Goal: Task Accomplishment & Management: Manage account settings

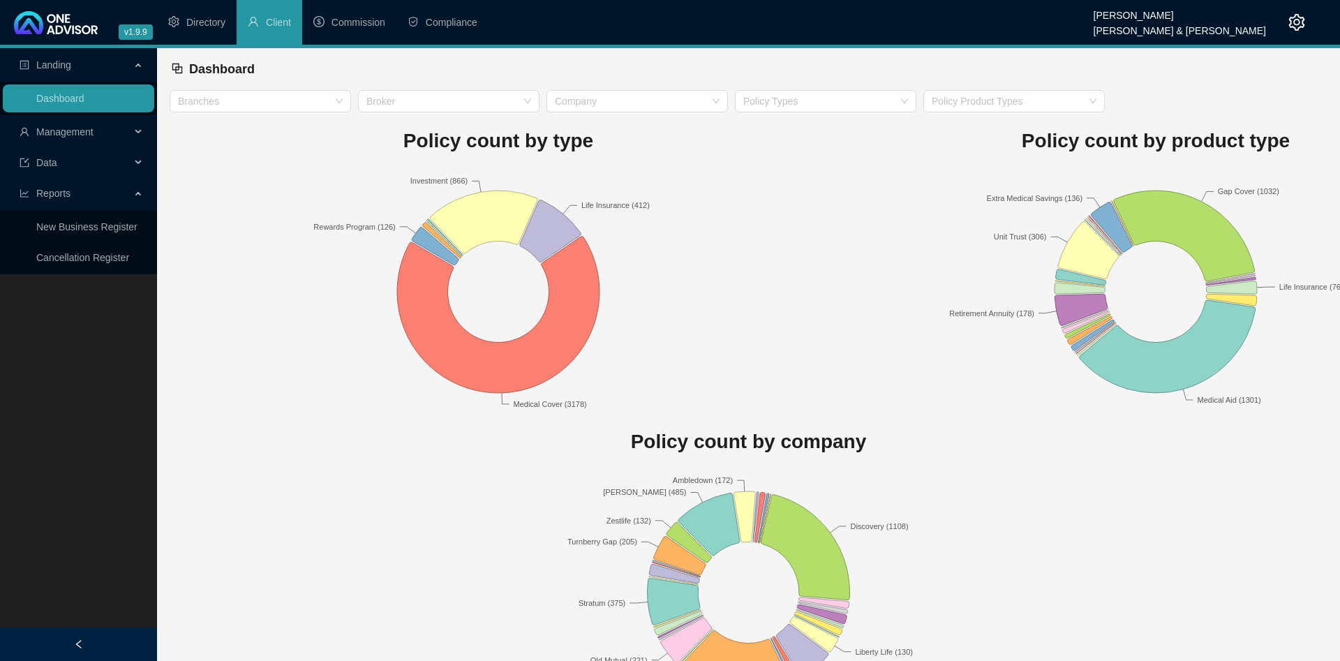
click at [108, 130] on span "Management" at bounding box center [75, 132] width 111 height 28
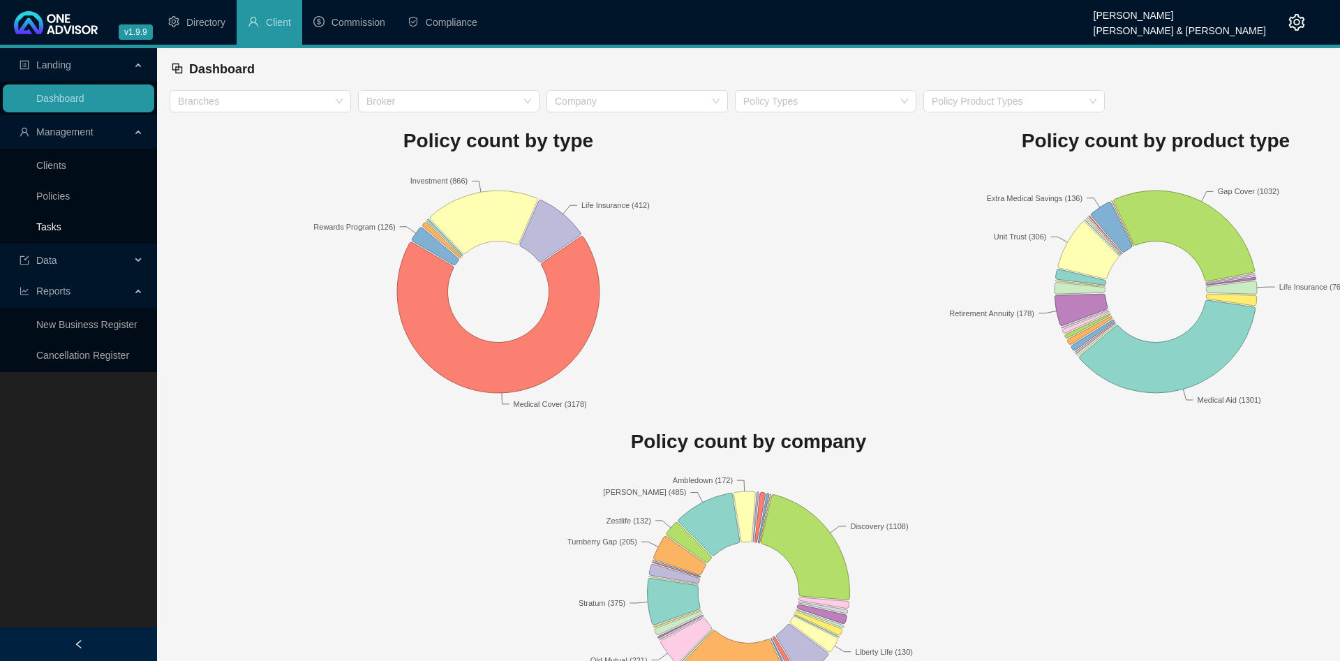
click at [61, 221] on link "Tasks" at bounding box center [48, 226] width 25 height 11
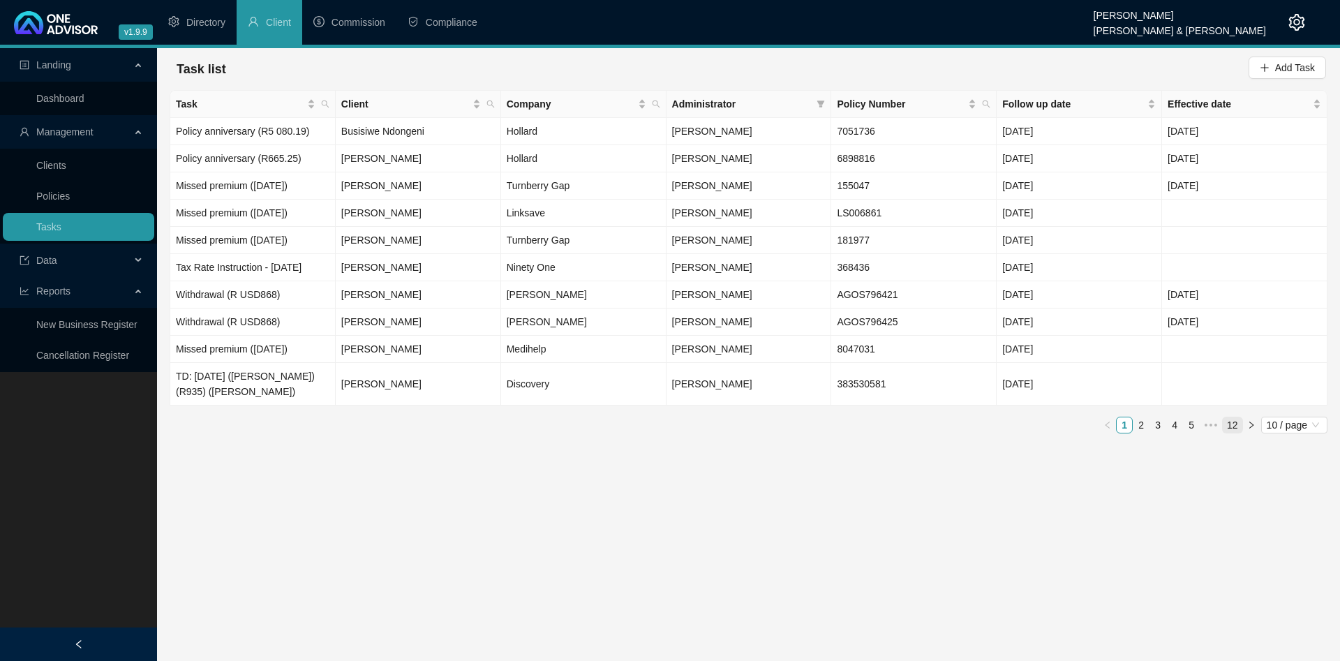
click at [1231, 429] on link "12" at bounding box center [1233, 424] width 20 height 15
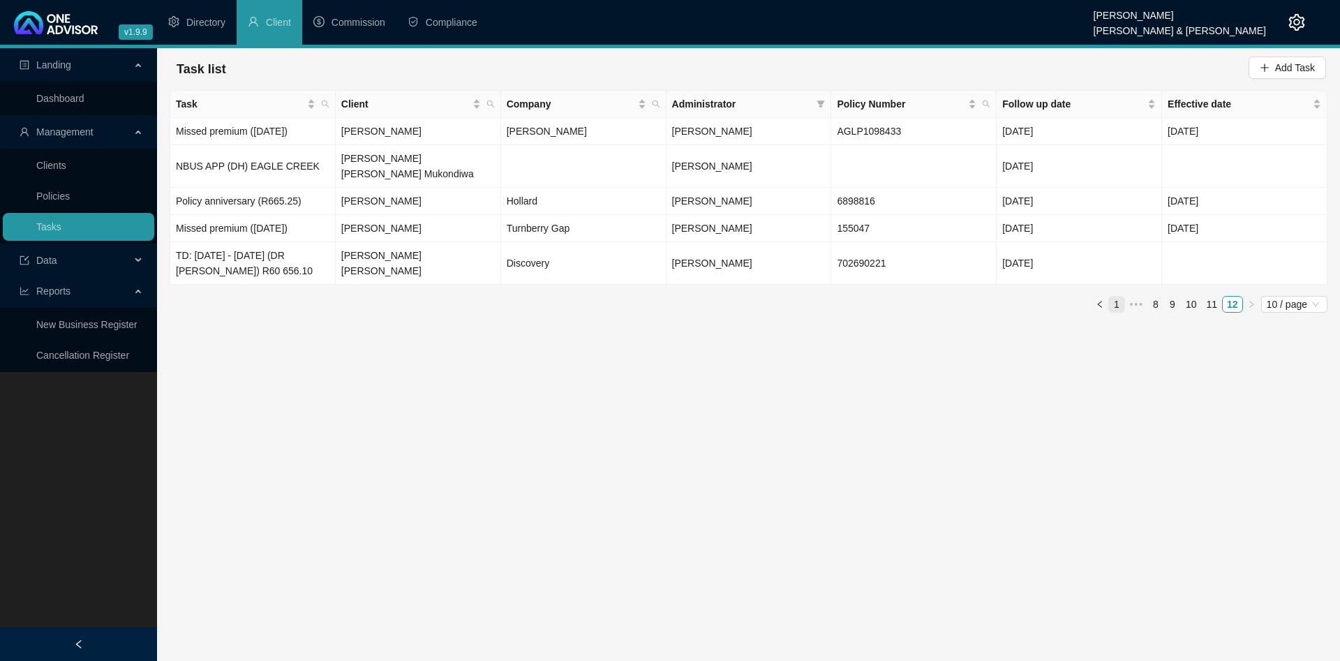
click at [1116, 297] on link "1" at bounding box center [1116, 304] width 15 height 15
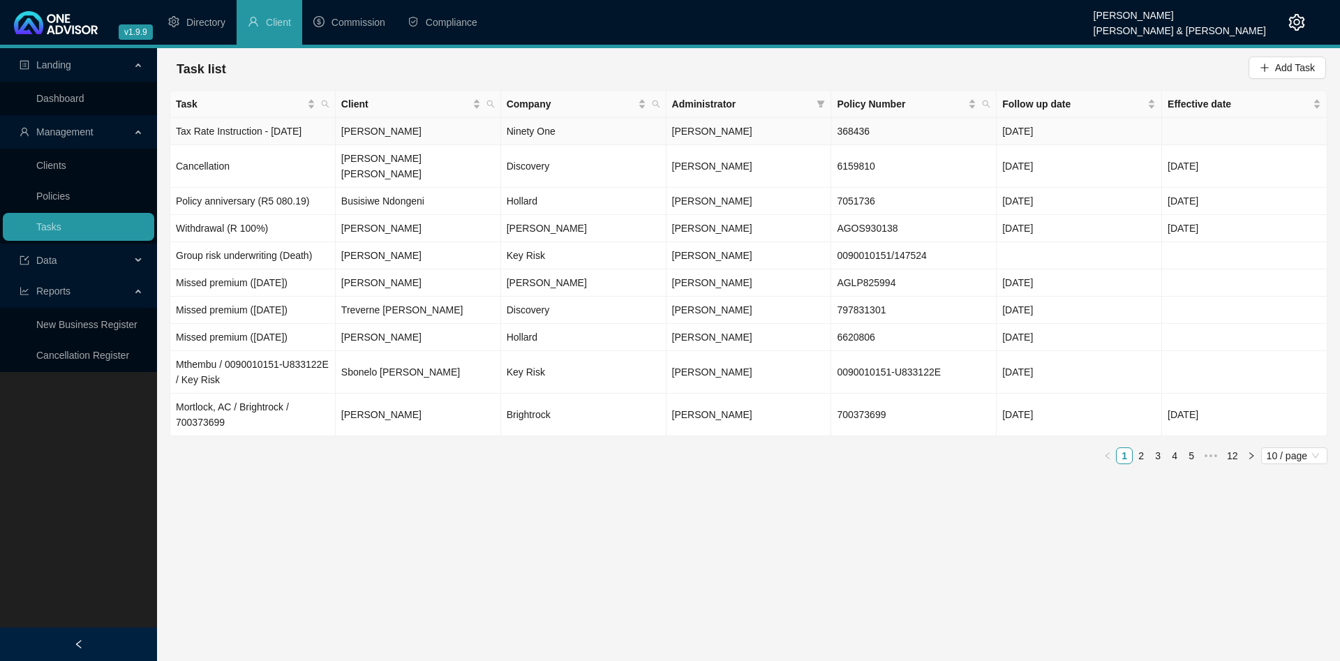
click at [248, 127] on td "Tax Rate Instruction - [DATE]" at bounding box center [252, 131] width 165 height 27
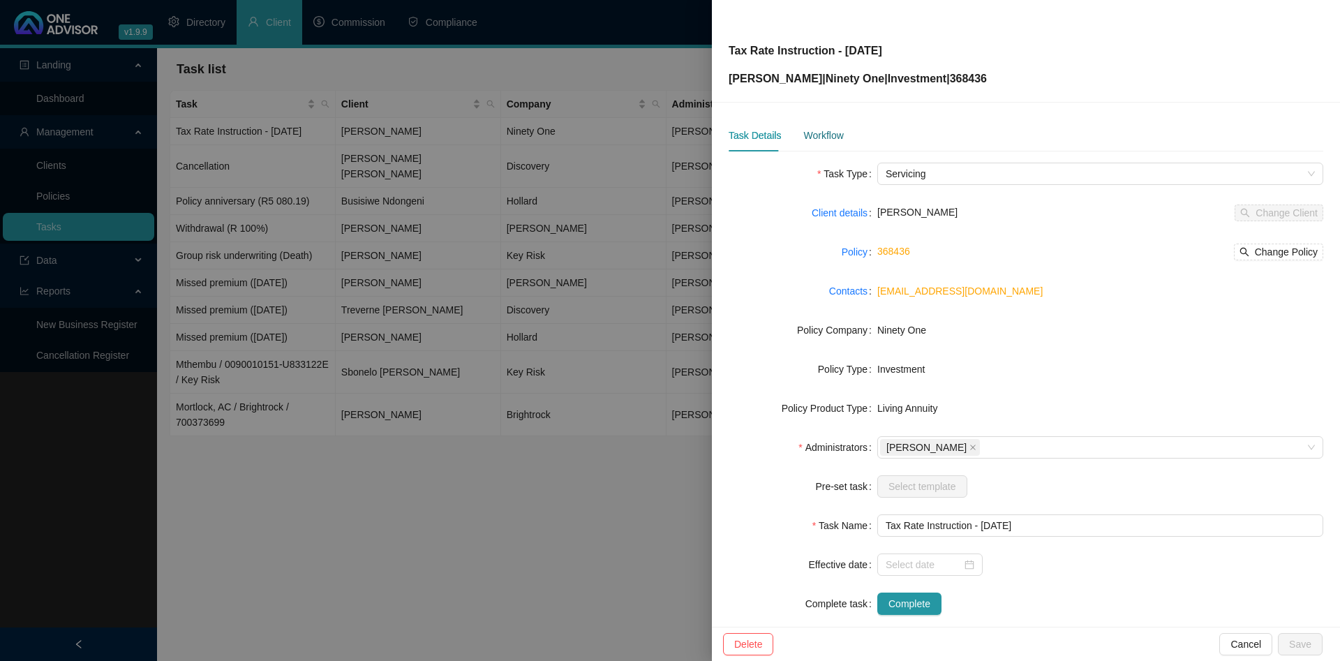
click at [824, 137] on div "Workflow" at bounding box center [823, 135] width 40 height 15
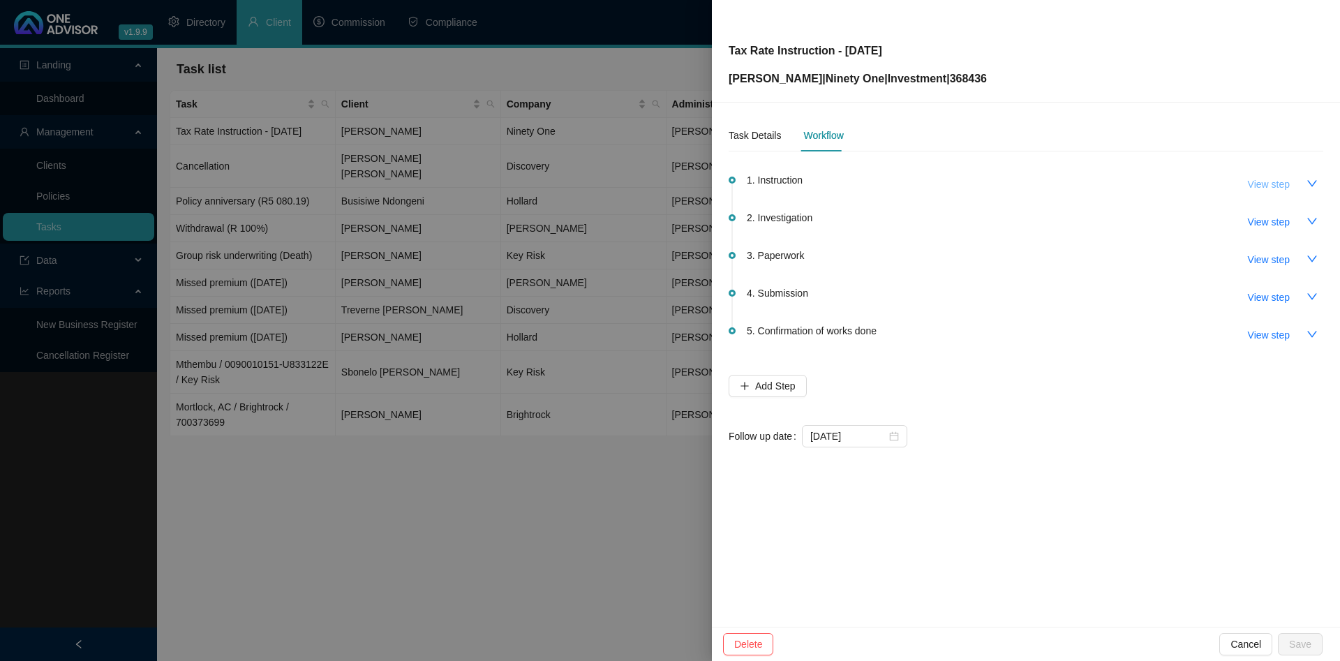
click at [1297, 181] on button "View step" at bounding box center [1269, 184] width 64 height 22
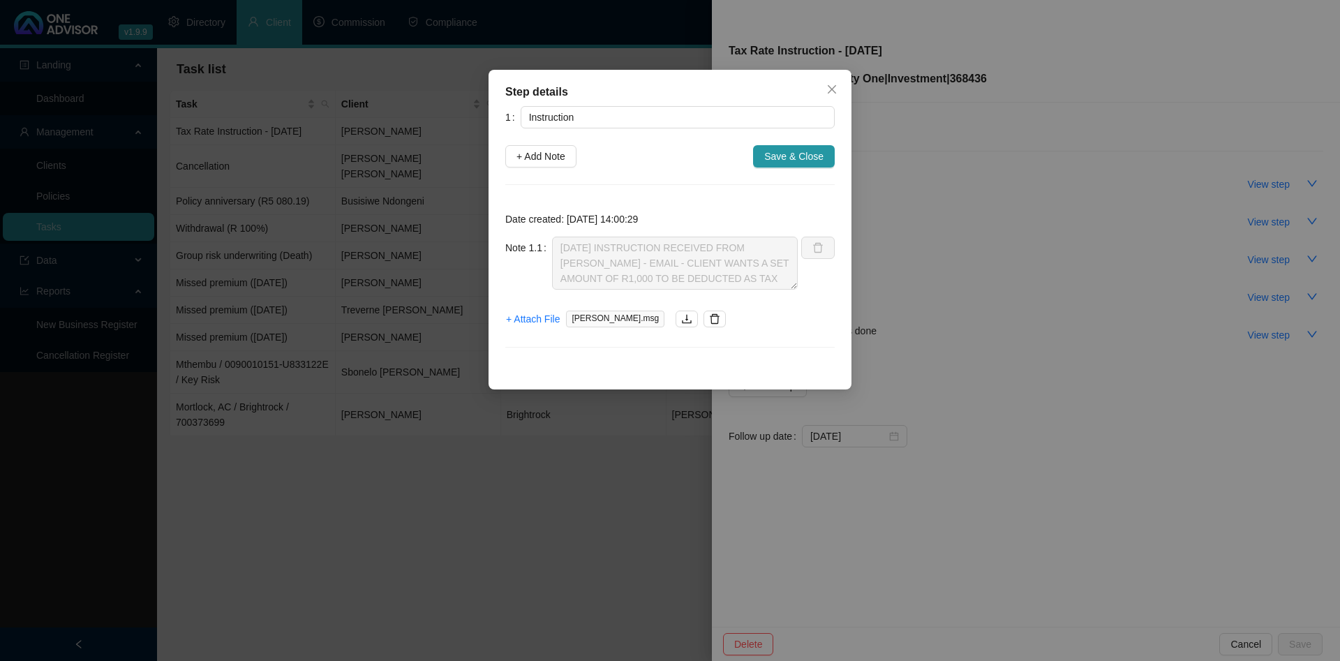
click at [1123, 144] on div "Step details 1 Instruction + Add Note Save & Close Date created: [DATE] 14:00:2…" at bounding box center [670, 330] width 1340 height 661
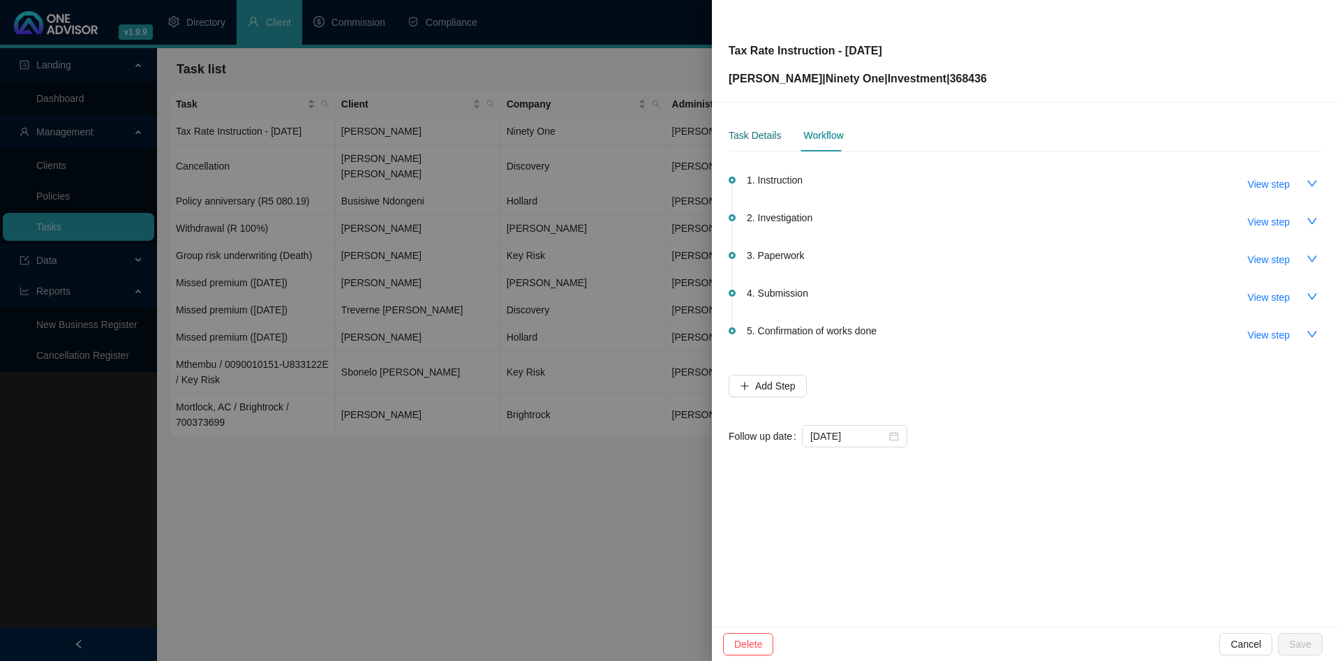
click at [749, 135] on div "Task Details" at bounding box center [755, 135] width 52 height 15
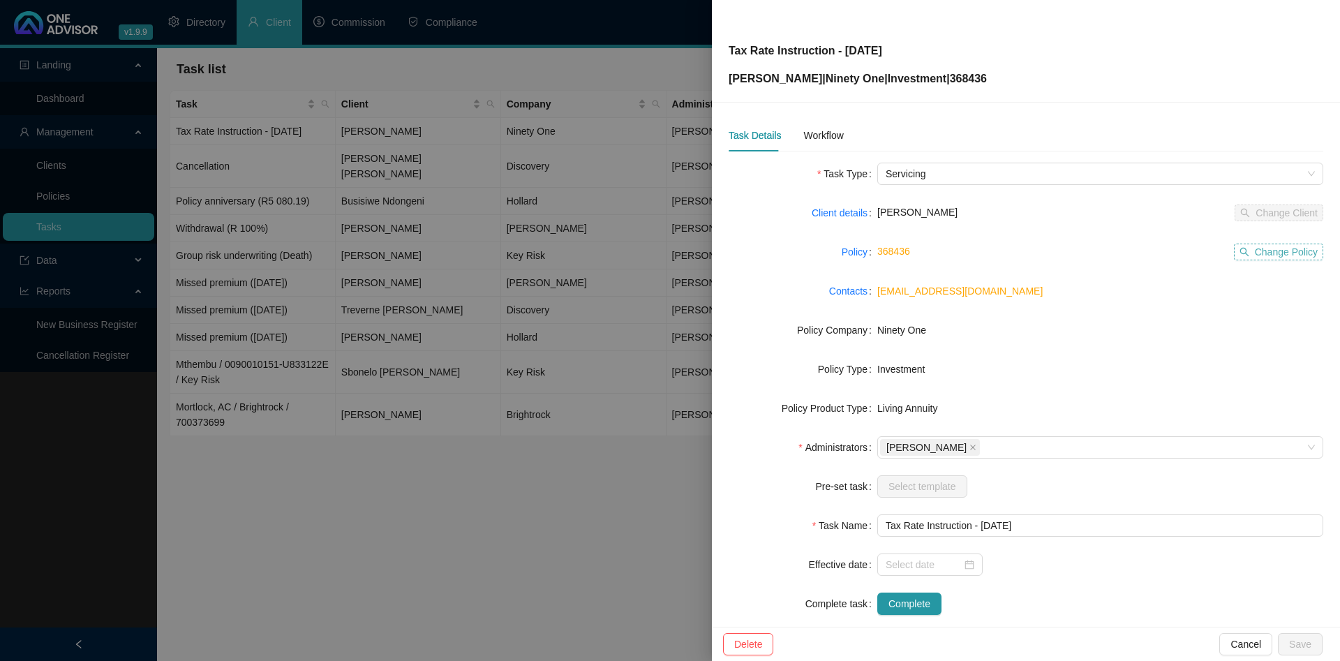
click at [1258, 250] on span "Change Policy" at bounding box center [1286, 251] width 63 height 15
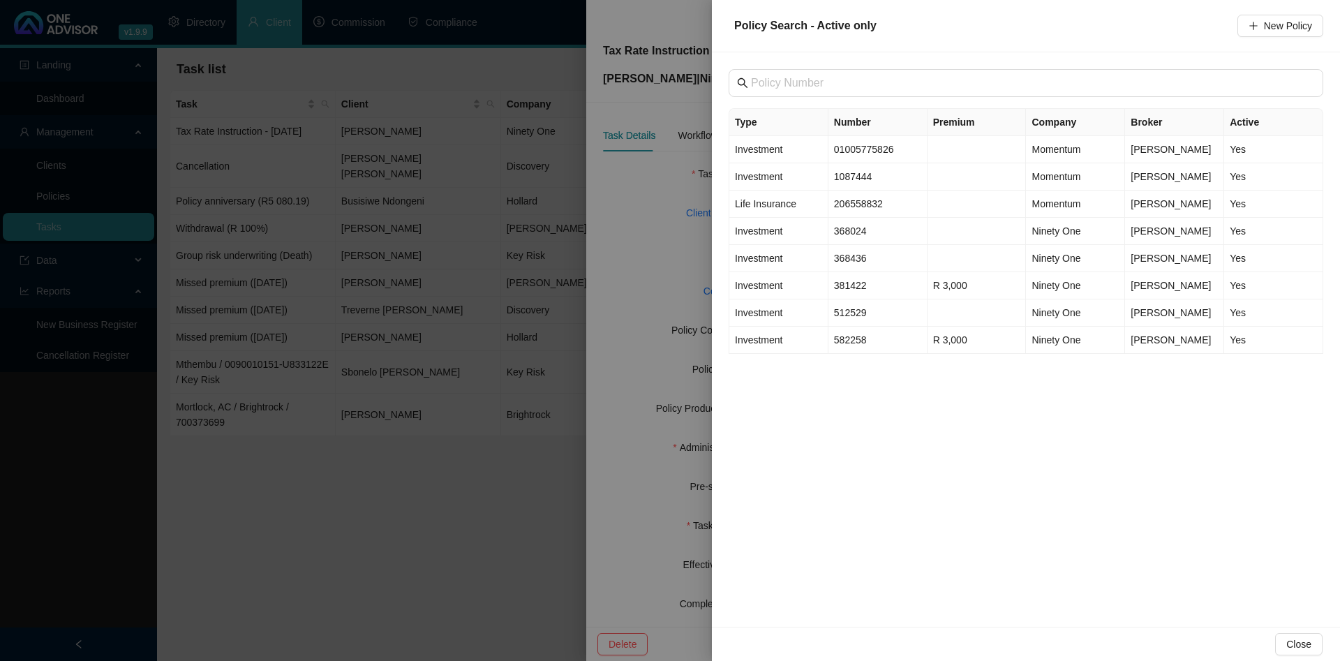
click at [477, 116] on div at bounding box center [670, 330] width 1340 height 661
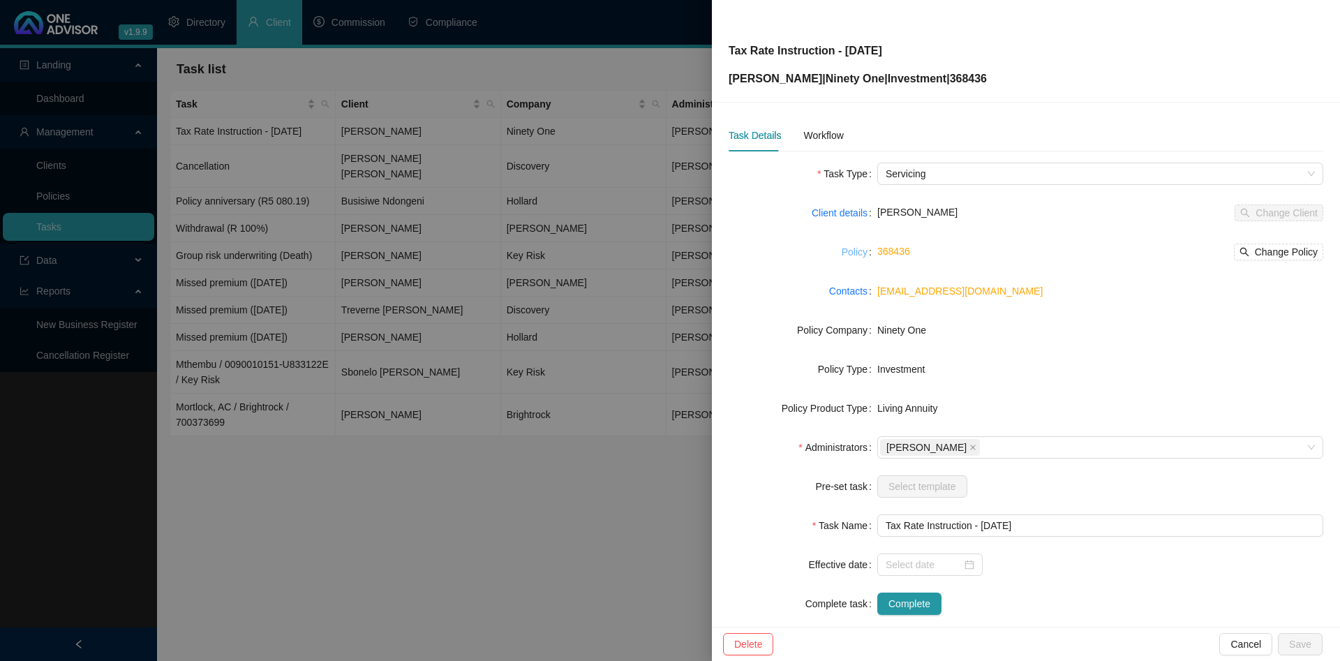
click at [845, 251] on link "Policy" at bounding box center [855, 251] width 26 height 15
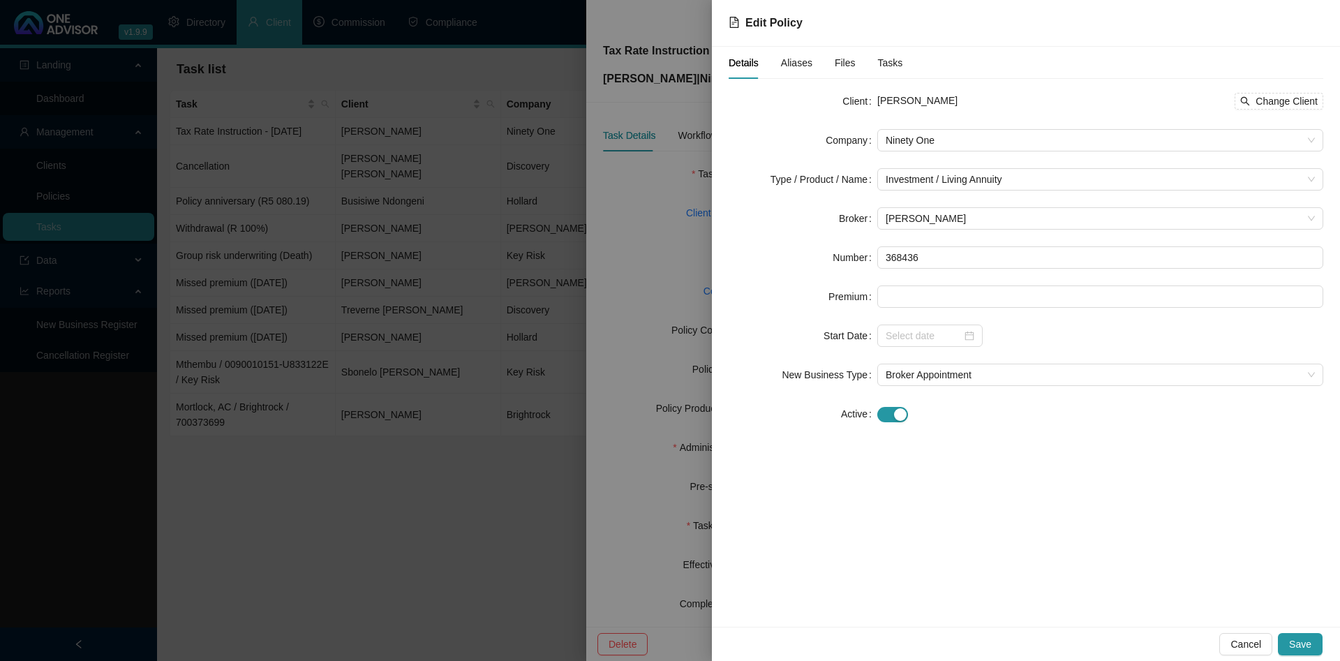
click at [473, 174] on div at bounding box center [670, 330] width 1340 height 661
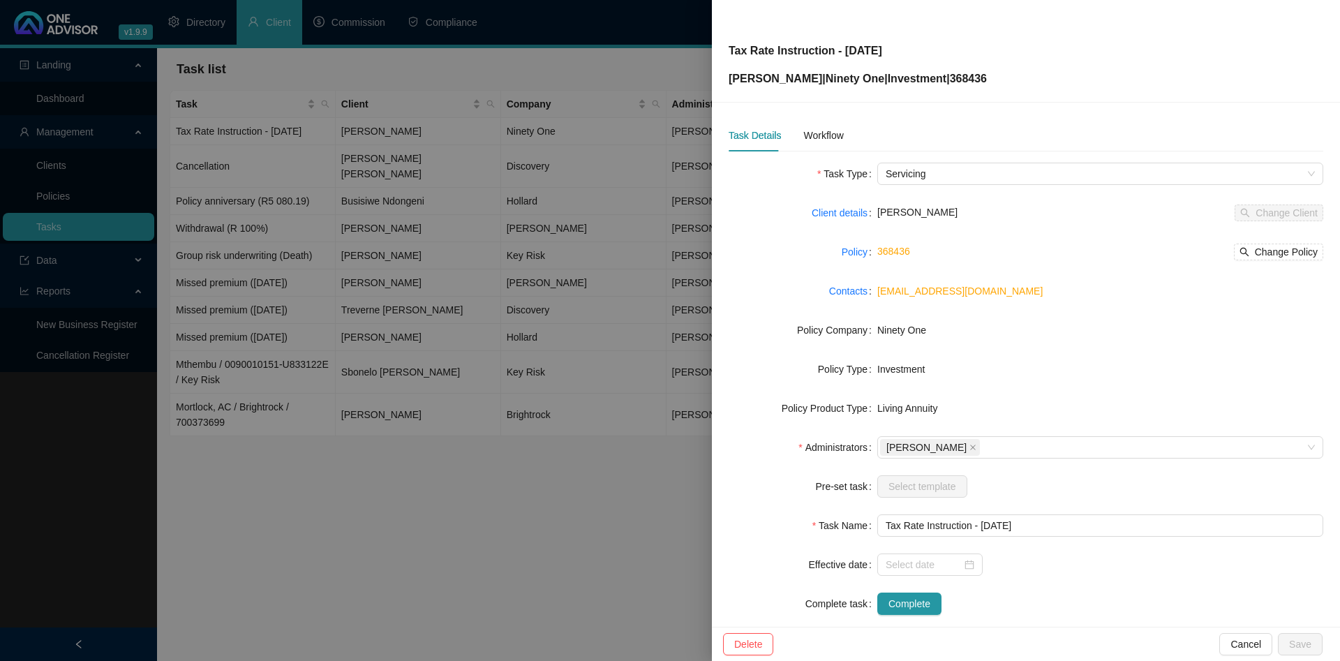
click at [397, 294] on div at bounding box center [670, 330] width 1340 height 661
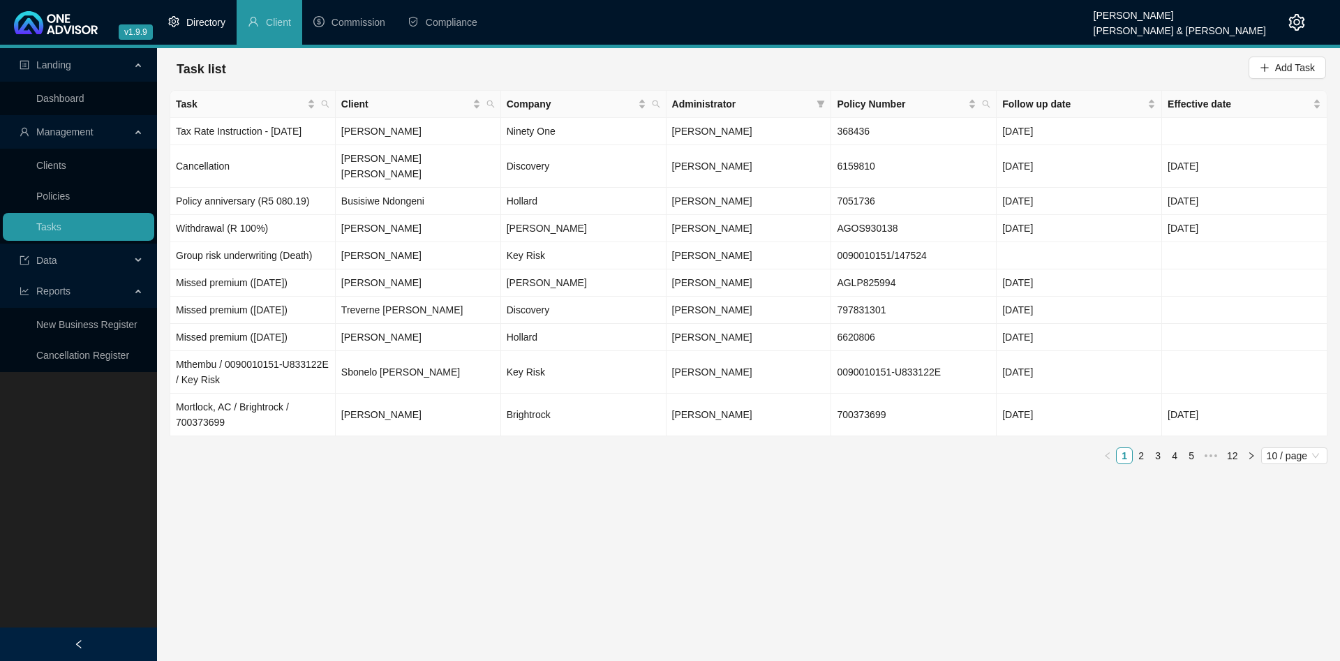
click at [204, 27] on span "Directory" at bounding box center [205, 22] width 39 height 11
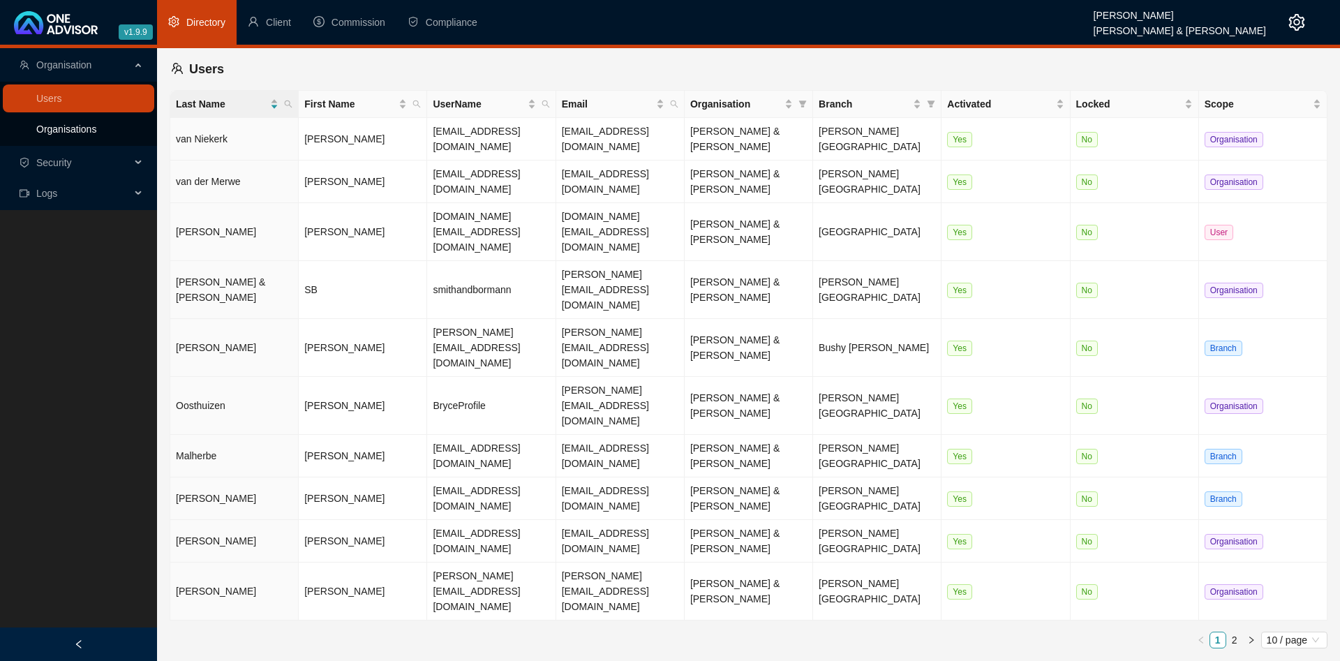
click at [96, 135] on link "Organisations" at bounding box center [66, 129] width 60 height 11
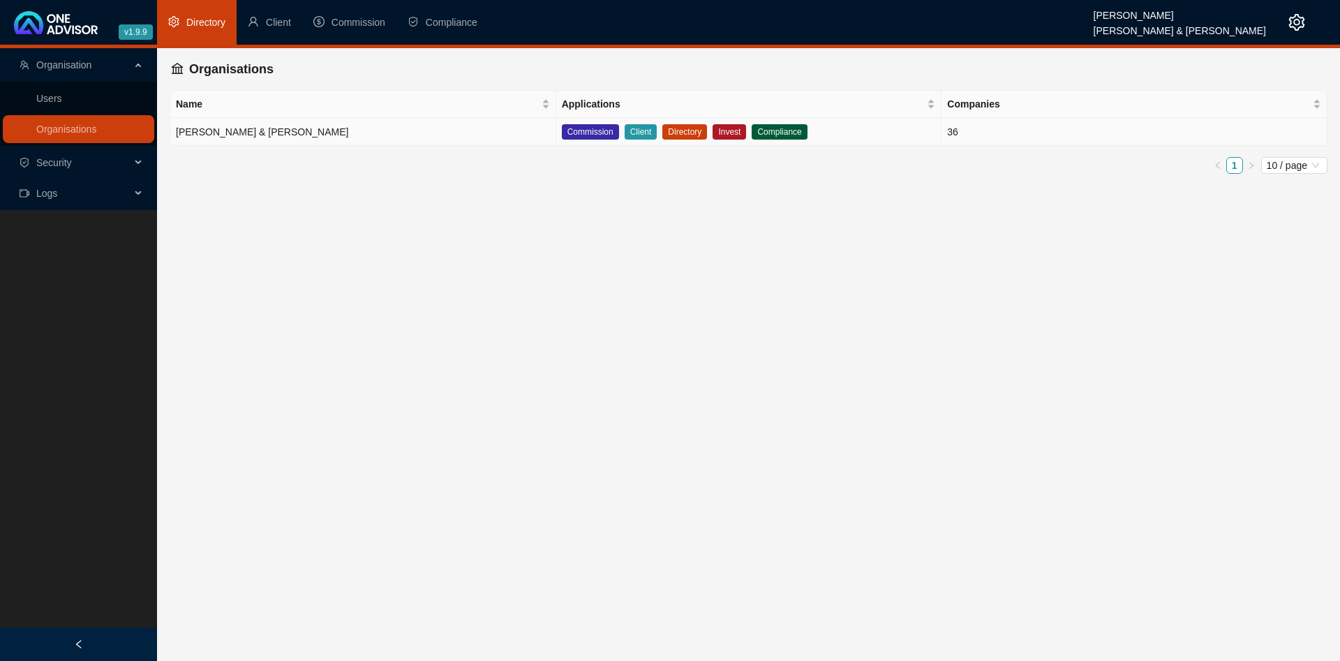
click at [364, 137] on td "[PERSON_NAME] & [PERSON_NAME]" at bounding box center [363, 132] width 386 height 28
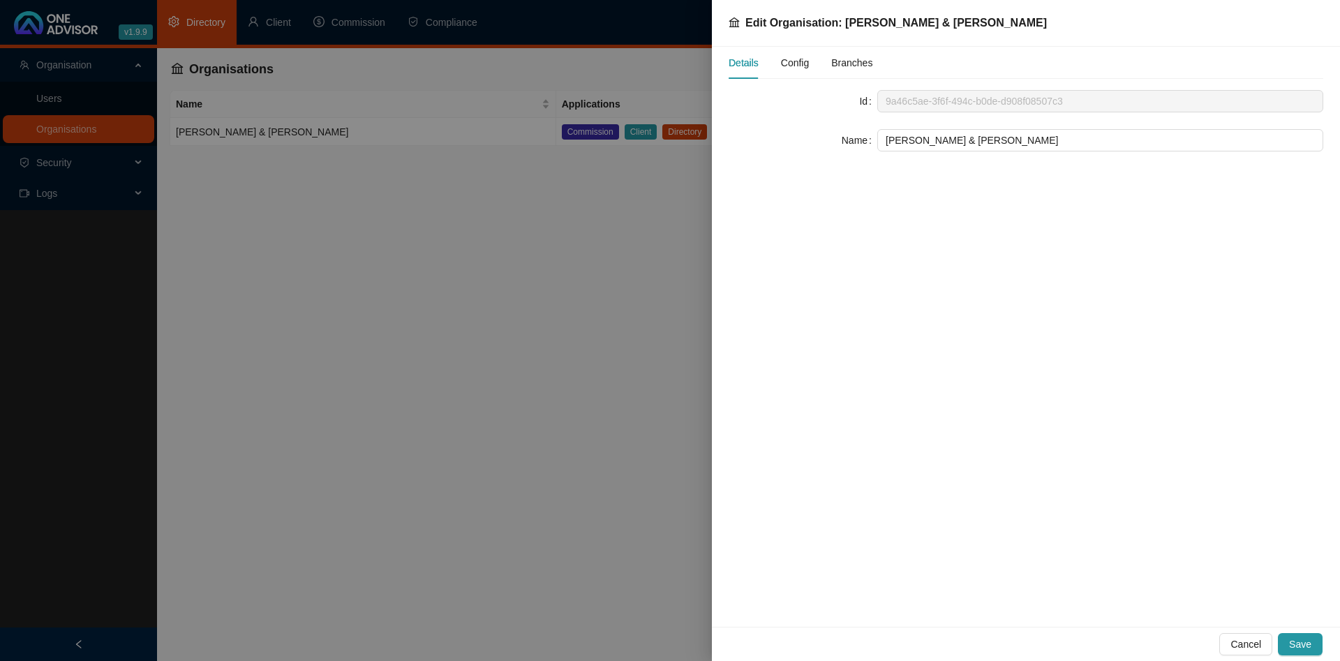
click at [796, 66] on span "Config" at bounding box center [795, 63] width 28 height 10
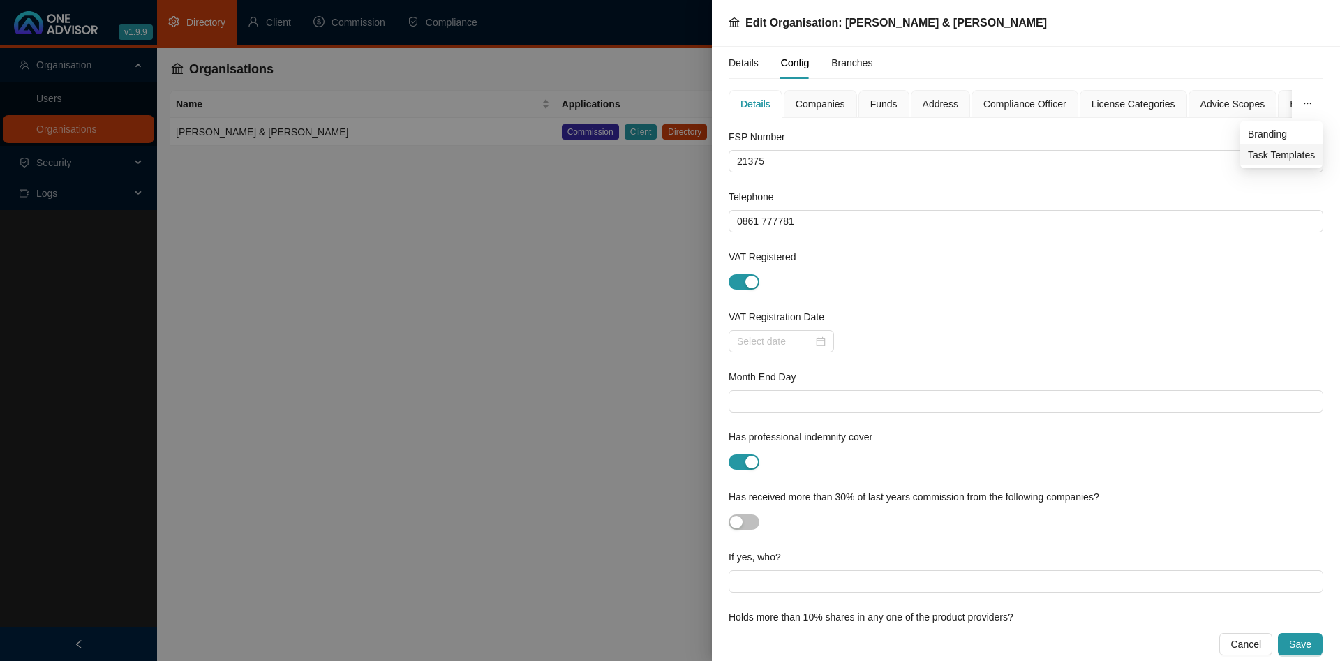
click at [1278, 161] on span "Task Templates" at bounding box center [1281, 154] width 67 height 15
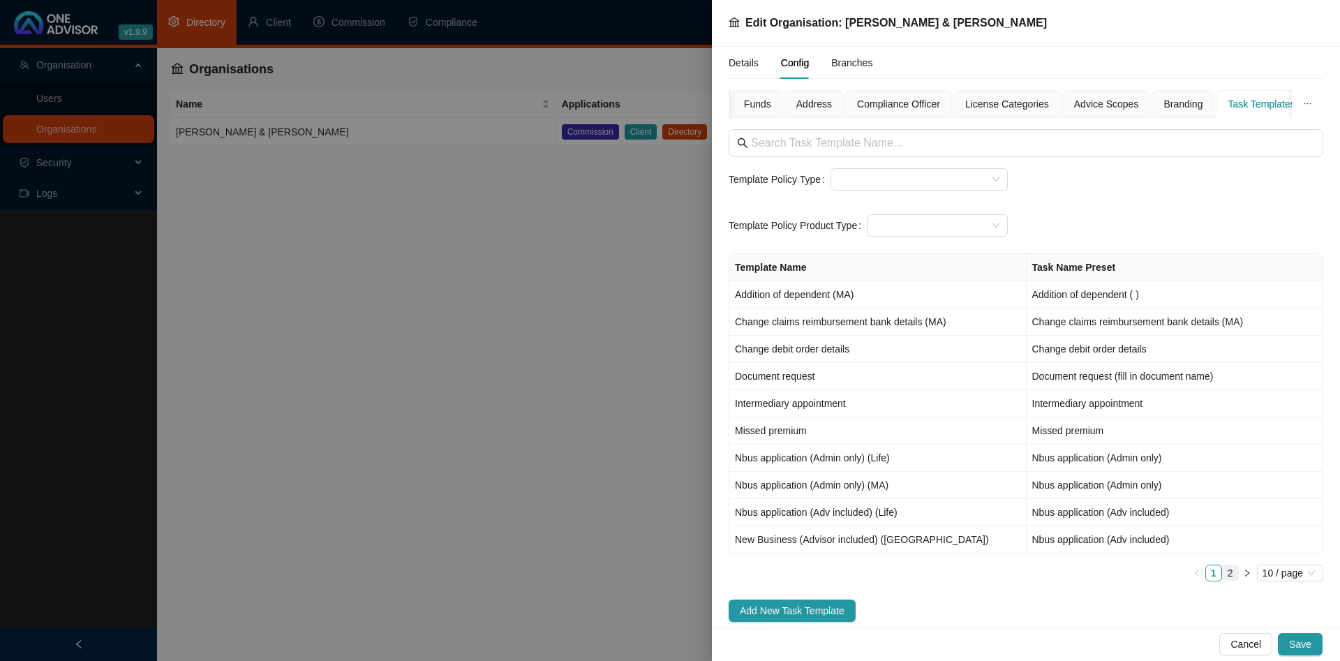
click at [1234, 574] on link "2" at bounding box center [1230, 572] width 15 height 15
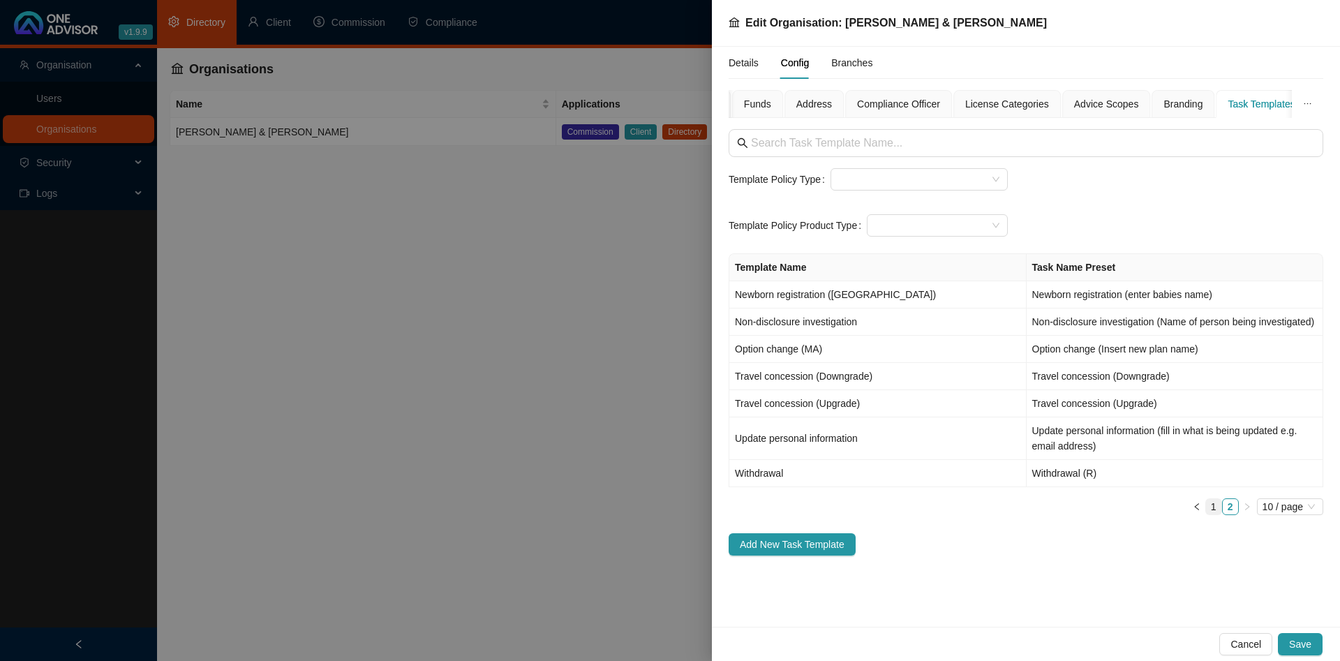
click at [1216, 506] on link "1" at bounding box center [1213, 506] width 15 height 15
